Goal: Check status

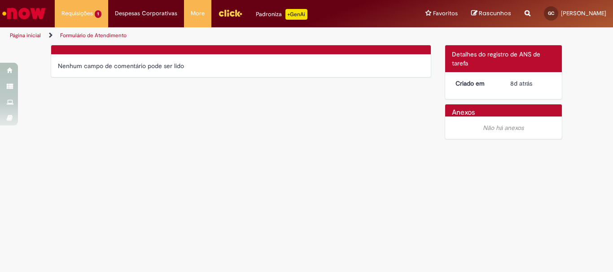
click at [94, 64] on div "Nenhum campo de comentário pode ser lido" at bounding box center [241, 65] width 366 height 9
click at [196, 64] on div "Nenhum campo de comentário pode ser lido" at bounding box center [241, 65] width 366 height 9
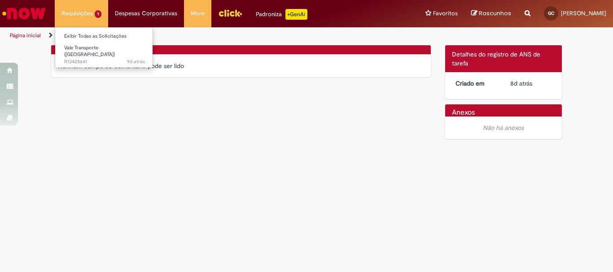
click at [87, 10] on li "Requisições 1 Exibir Todas as Solicitações Vale Transporte (VT) 9d atrás 9 dias…" at bounding box center [81, 13] width 53 height 27
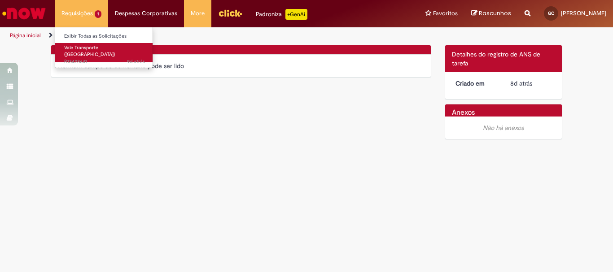
click at [92, 58] on span "9d atrás 9 dias atrás R13428641" at bounding box center [104, 61] width 81 height 7
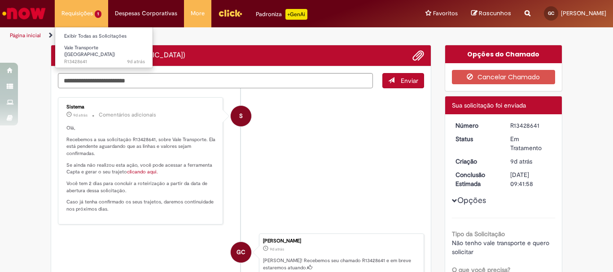
click at [92, 17] on li "Requisições 1 Exibir Todas as Solicitações Vale Transporte (VT) 9d atrás 9 dias…" at bounding box center [81, 13] width 53 height 27
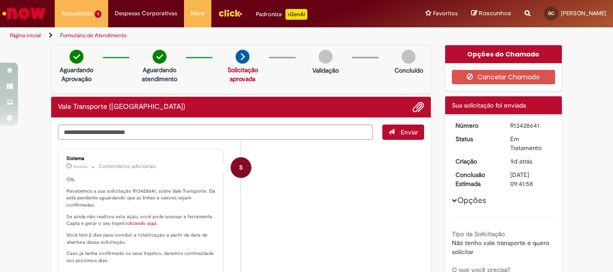
click at [0, 0] on button "Opções" at bounding box center [0, 0] width 0 height 0
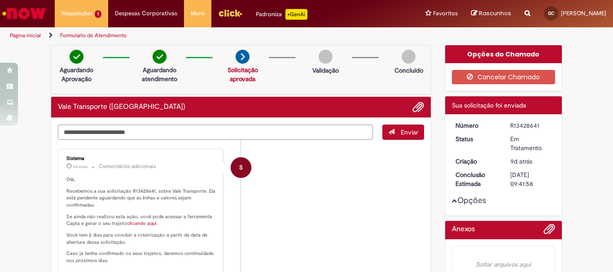
click at [0, 0] on button "Opções" at bounding box center [0, 0] width 0 height 0
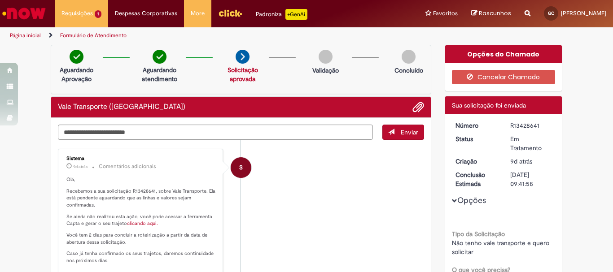
scroll to position [269, 0]
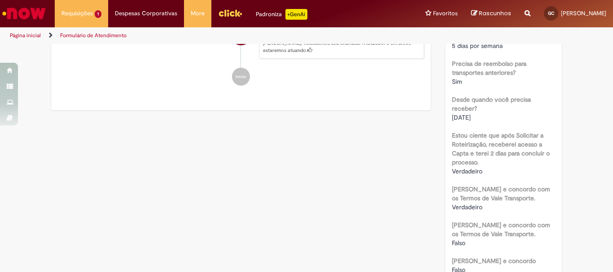
click at [464, 193] on b "[PERSON_NAME] e concordo com os Termos de Vale Transporte." at bounding box center [501, 193] width 98 height 17
click at [459, 157] on b "Estou ciente que após Solicitar a Roteirização, receberei acesso a Capta e tere…" at bounding box center [501, 148] width 98 height 35
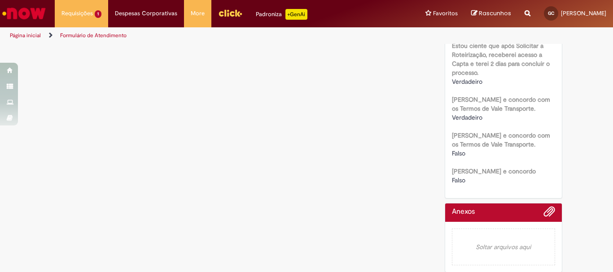
click at [488, 217] on div at bounding box center [504, 215] width 104 height 14
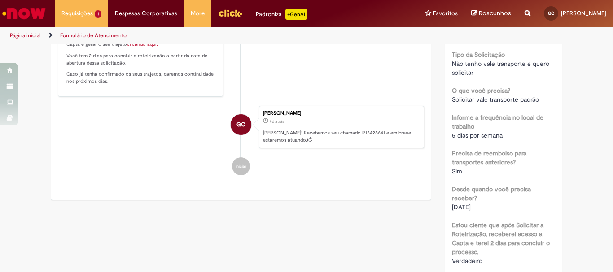
scroll to position [0, 0]
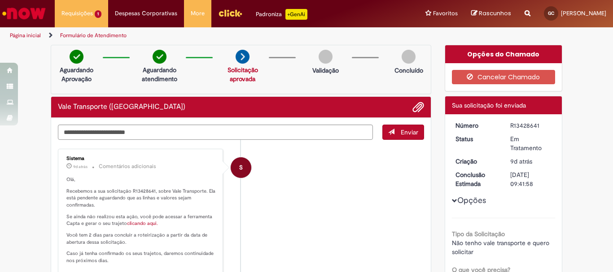
click at [473, 57] on div "Opções do Chamado" at bounding box center [503, 54] width 117 height 18
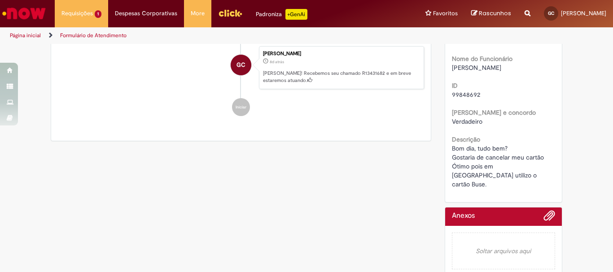
scroll to position [192, 0]
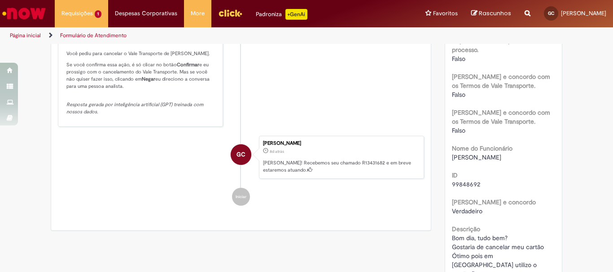
click at [306, 163] on div "Giulia Gabrielle Goncalves Claudino 8d atrás 8 dias atrás Ola! Recebemos seu ch…" at bounding box center [341, 157] width 165 height 43
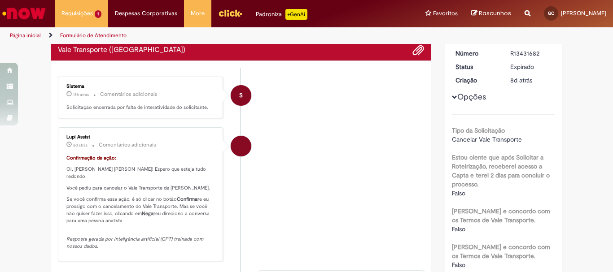
click at [121, 161] on p "Confirmação de ação:" at bounding box center [140, 158] width 149 height 7
click at [131, 192] on p "Você pediu para cancelar o Vale Transporte de Giulia Gabrielle Goncalves Claudi…" at bounding box center [140, 188] width 149 height 7
click at [153, 192] on p "Você pediu para cancelar o Vale Transporte de Giulia Gabrielle Goncalves Claudi…" at bounding box center [140, 188] width 149 height 7
click at [140, 111] on p "Solicitação encerrada por falta de interatividade do solicitante." at bounding box center [140, 107] width 149 height 7
click at [231, 88] on div "S" at bounding box center [241, 95] width 21 height 21
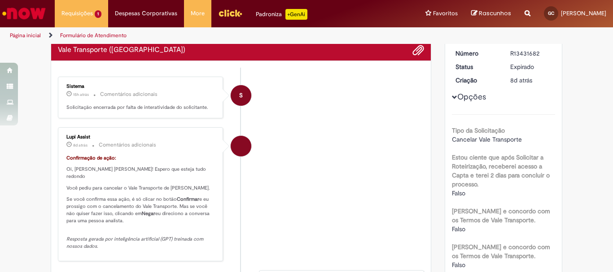
click at [239, 92] on span "S" at bounding box center [241, 96] width 4 height 22
